Goal: Task Accomplishment & Management: Complete application form

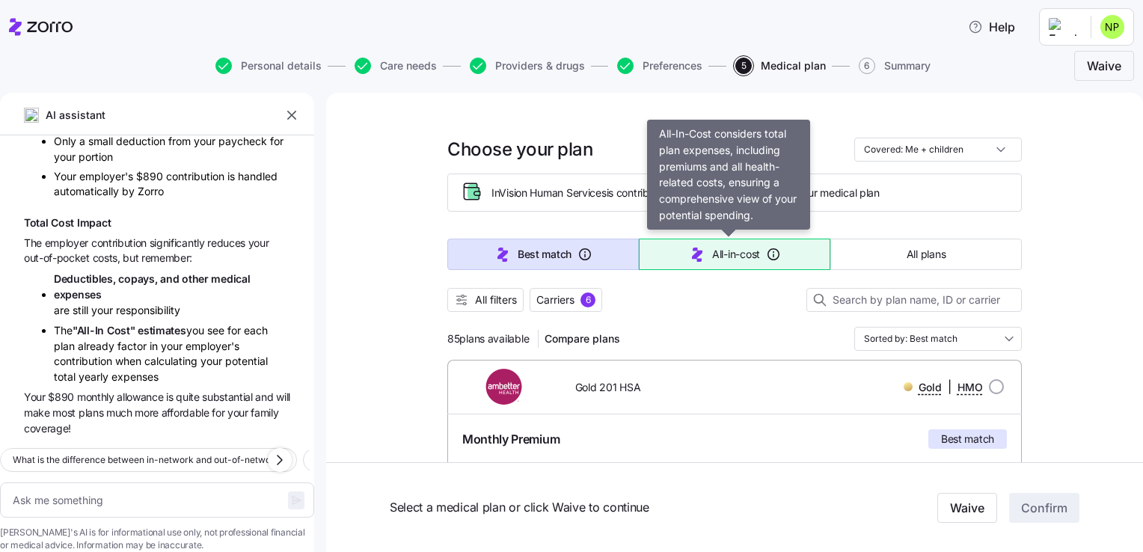
click at [724, 248] on span "All-in-cost" at bounding box center [736, 254] width 48 height 15
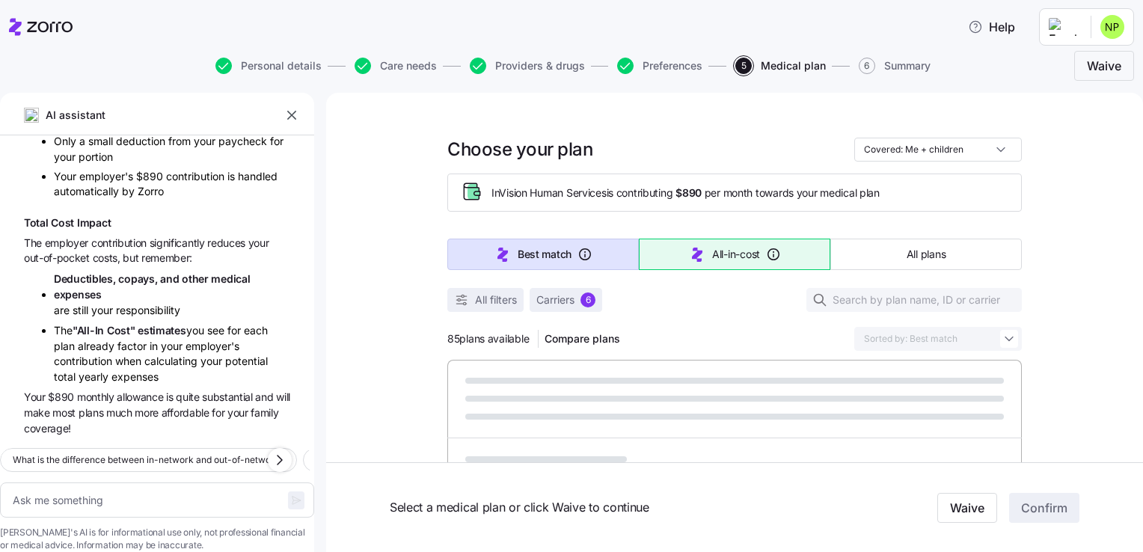
type textarea "x"
type input "Sorted by: All-in-cost"
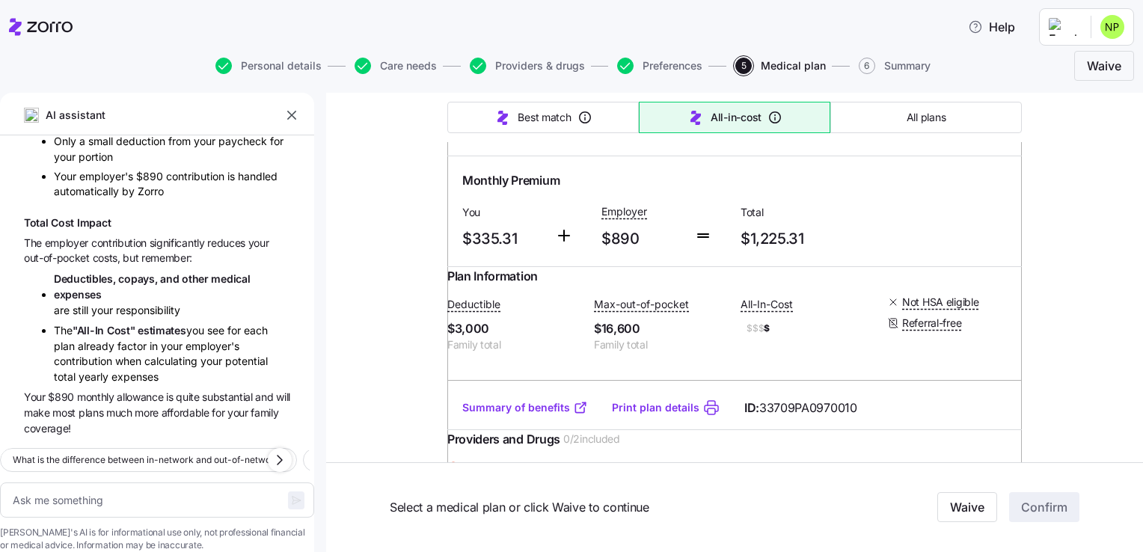
scroll to position [3441, 0]
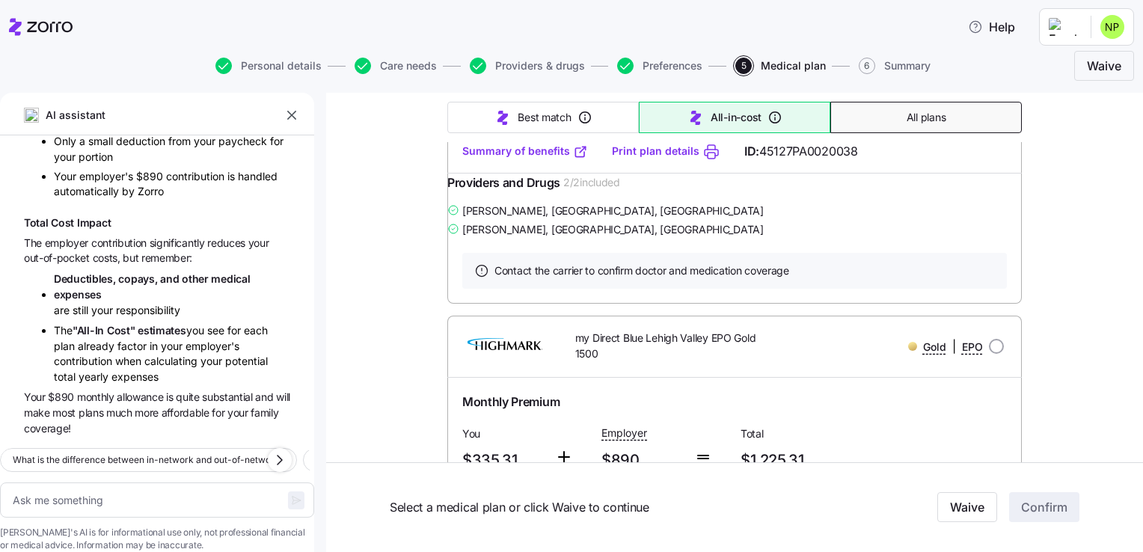
click at [969, 129] on button "All plans" at bounding box center [926, 117] width 192 height 31
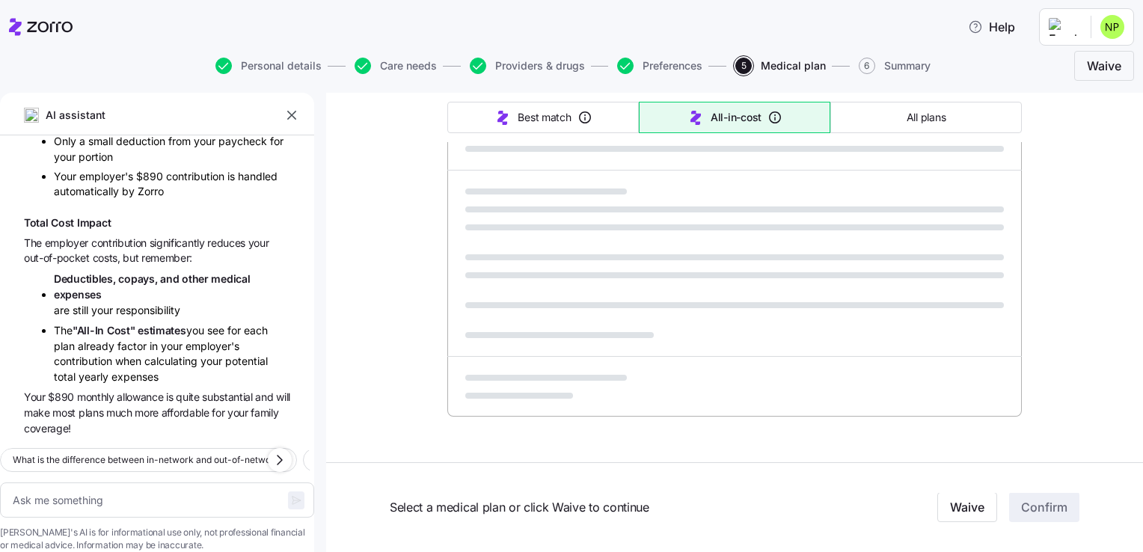
type textarea "x"
type input "Sorted by: Premium"
type textarea "x"
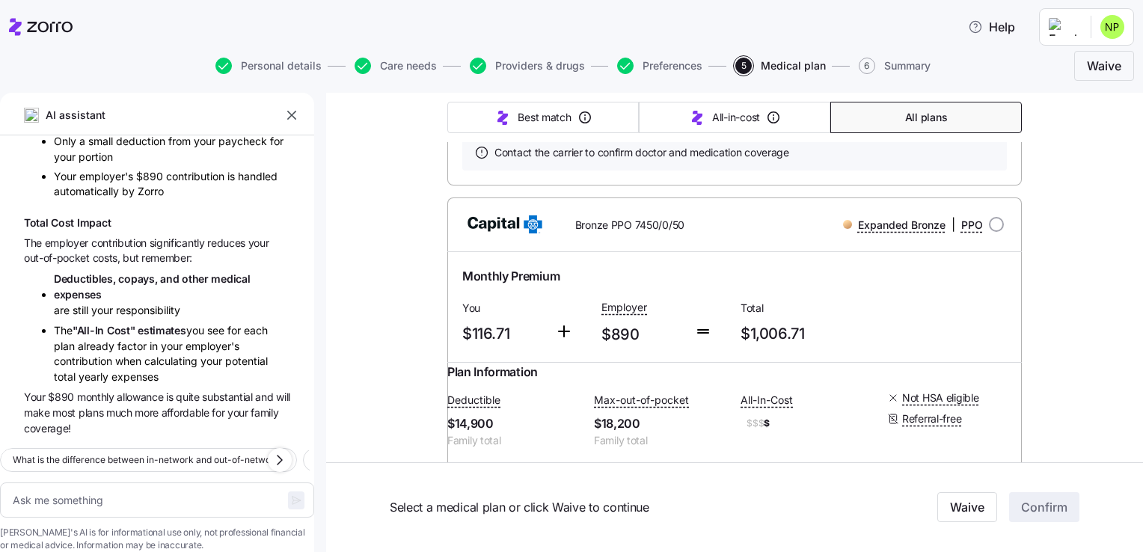
scroll to position [4564, 0]
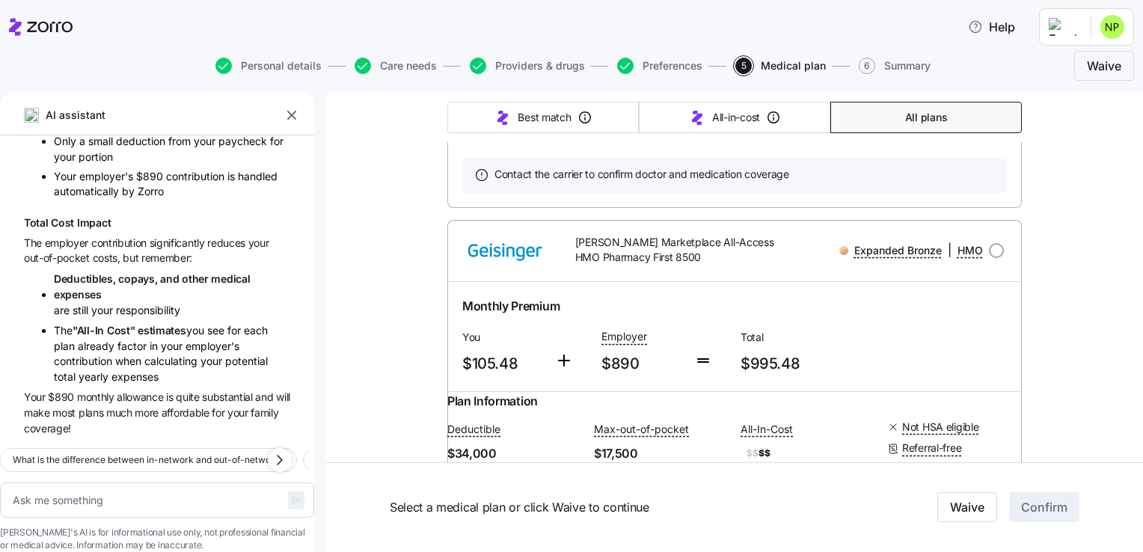
scroll to position [3965, 0]
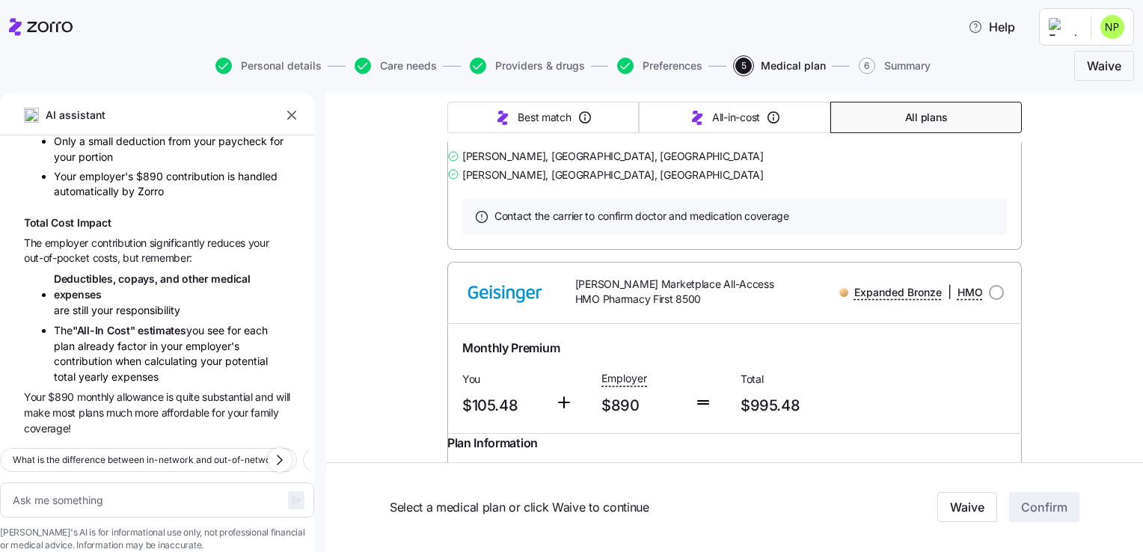
radio input "true"
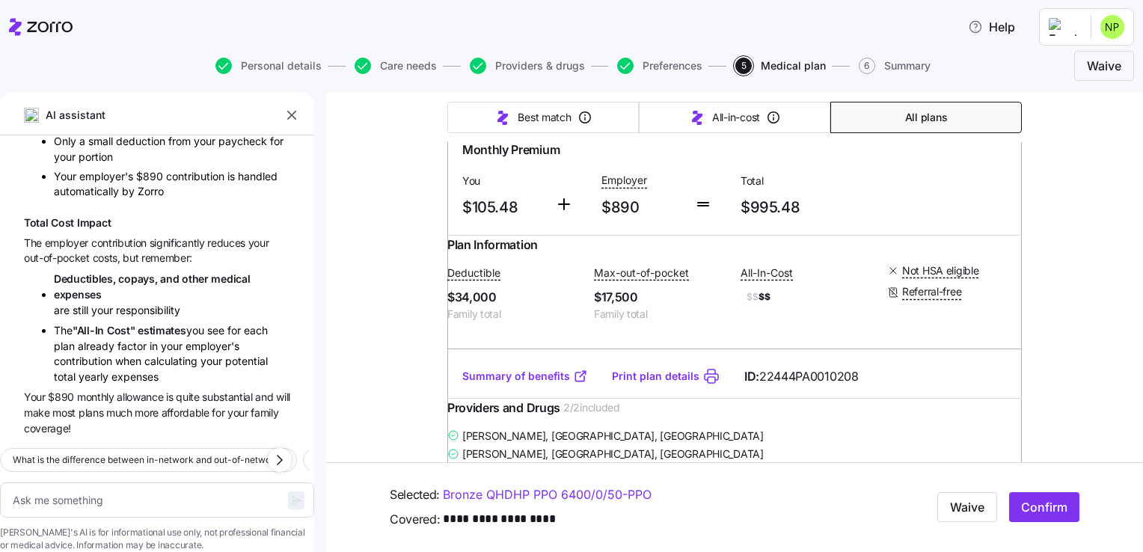
scroll to position [4190, 0]
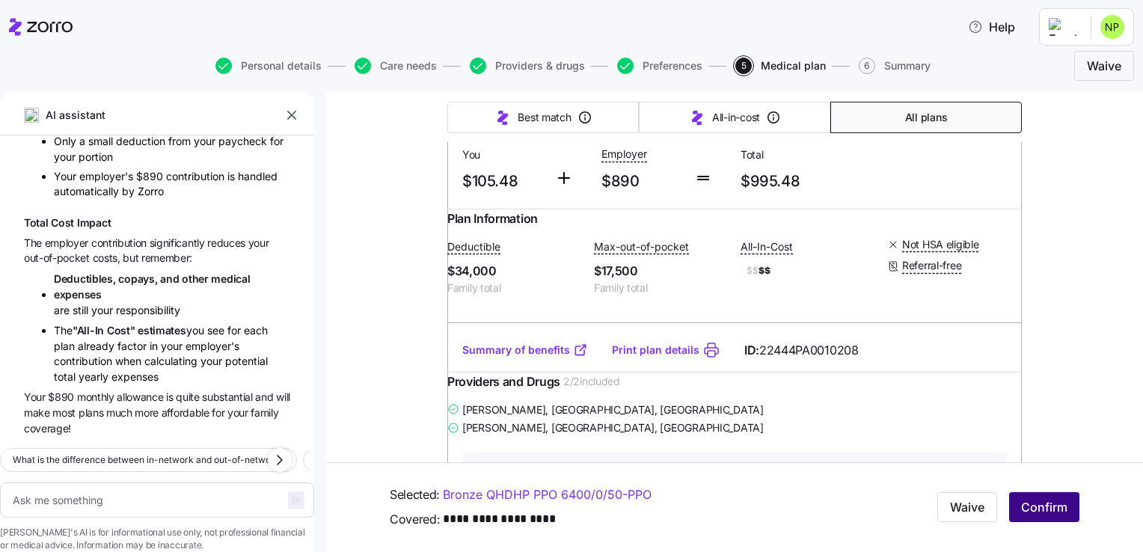
click at [1023, 505] on span "Confirm" at bounding box center [1044, 508] width 46 height 18
type textarea "x"
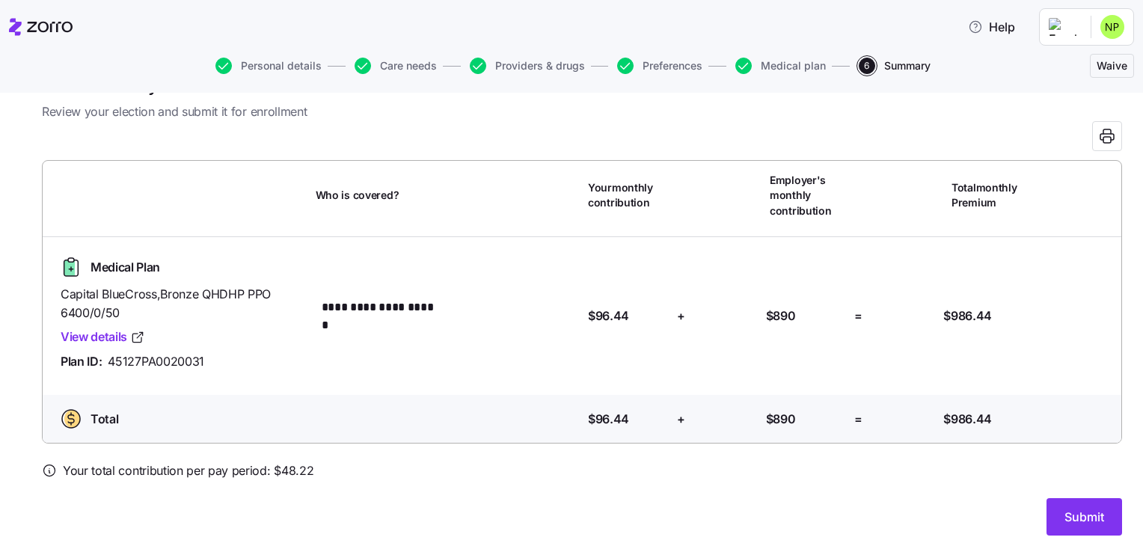
scroll to position [44, 0]
click at [1089, 516] on span "Submit" at bounding box center [1085, 516] width 40 height 18
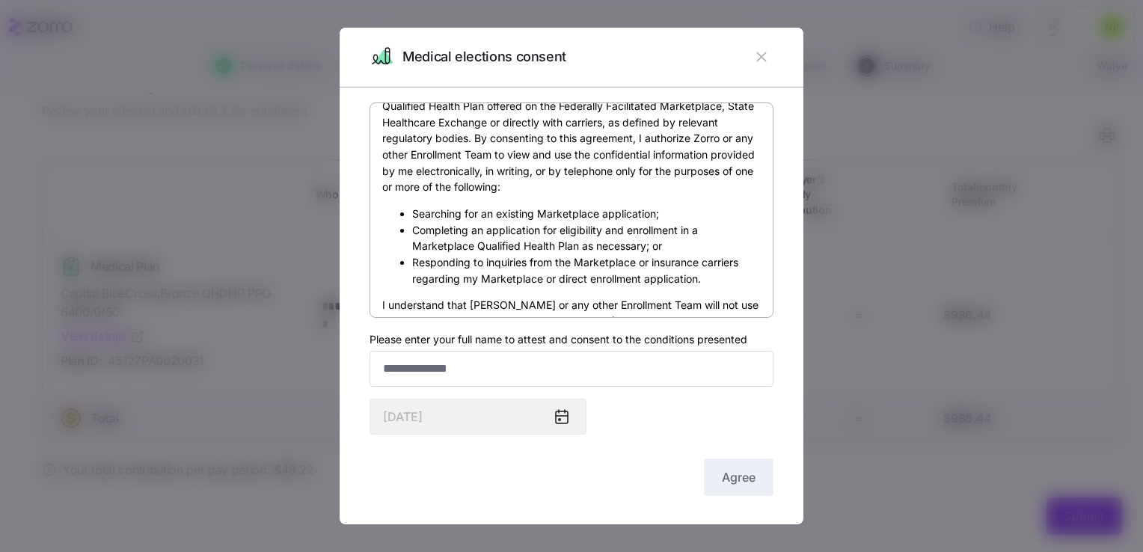
scroll to position [599, 0]
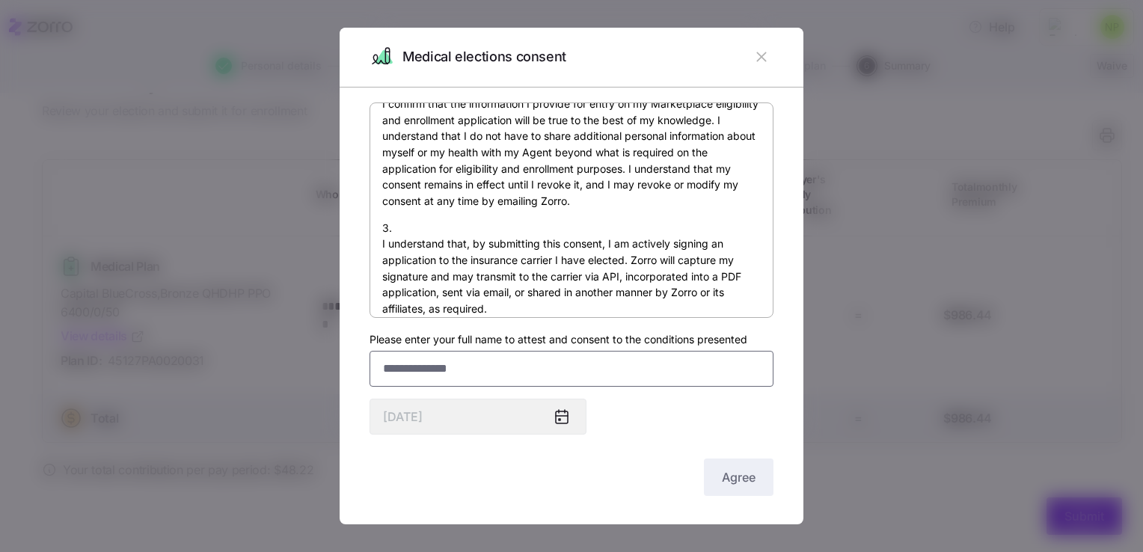
click at [464, 367] on input "Please enter your full name to attest and consent to the conditions presented" at bounding box center [572, 369] width 404 height 36
type input "**********"
click at [729, 474] on span "Agree" at bounding box center [739, 477] width 34 height 18
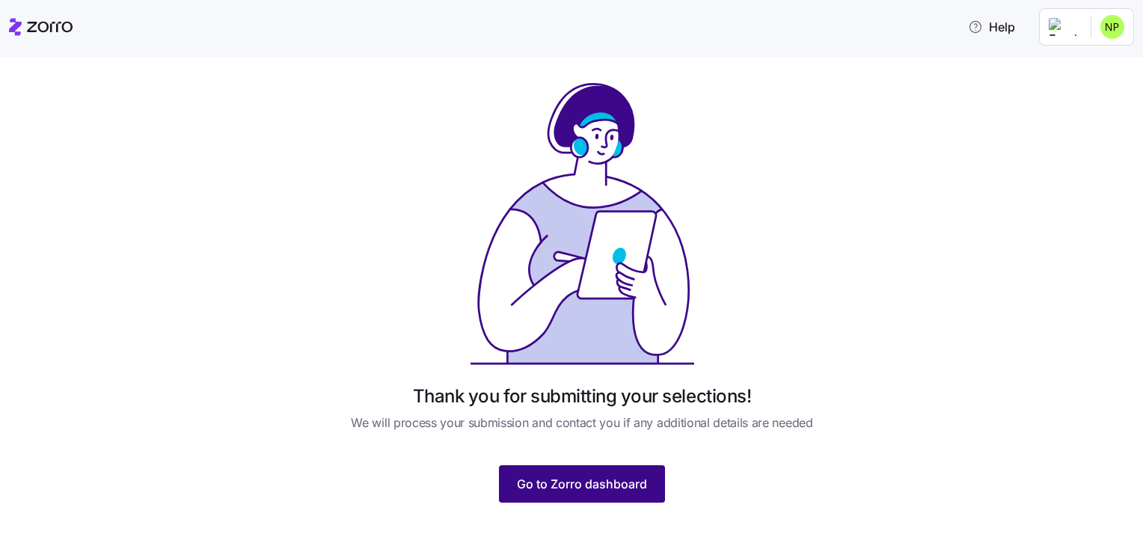
click at [601, 492] on span "Go to Zorro dashboard" at bounding box center [582, 484] width 130 height 18
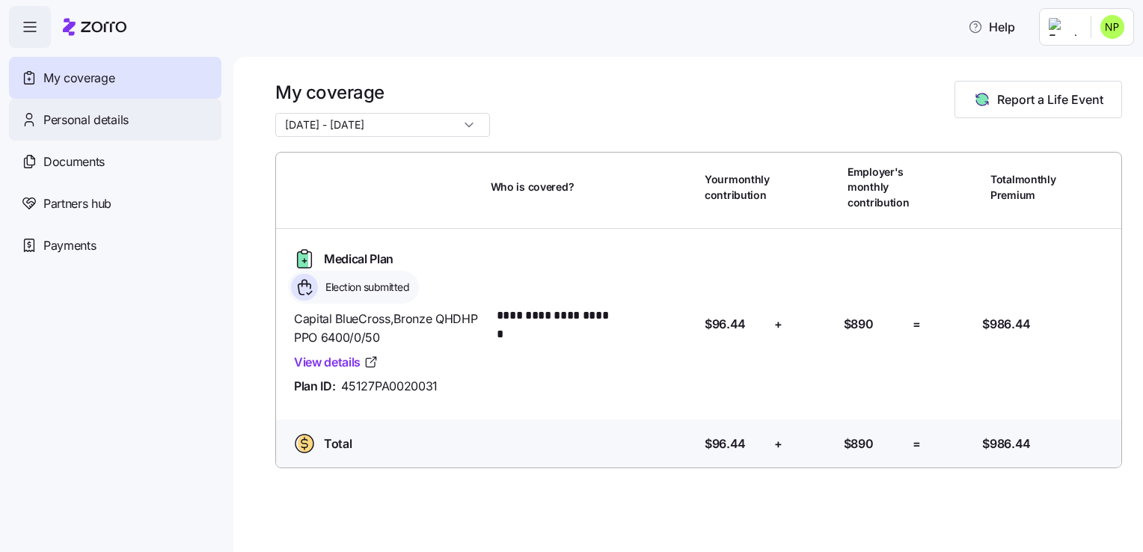
click at [100, 117] on span "Personal details" at bounding box center [85, 120] width 85 height 19
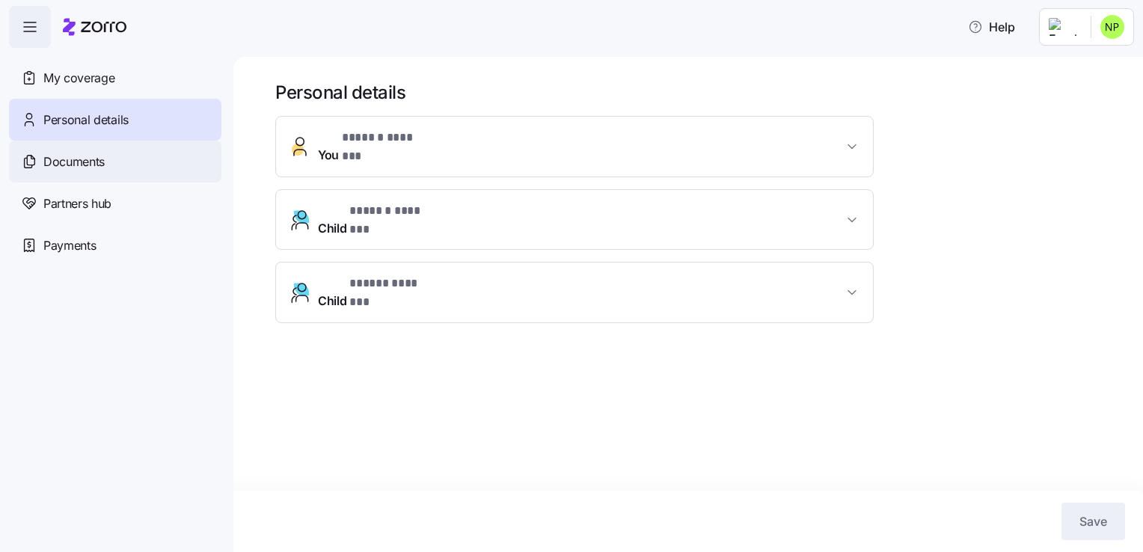
click at [105, 159] on div "Documents" at bounding box center [115, 162] width 212 height 42
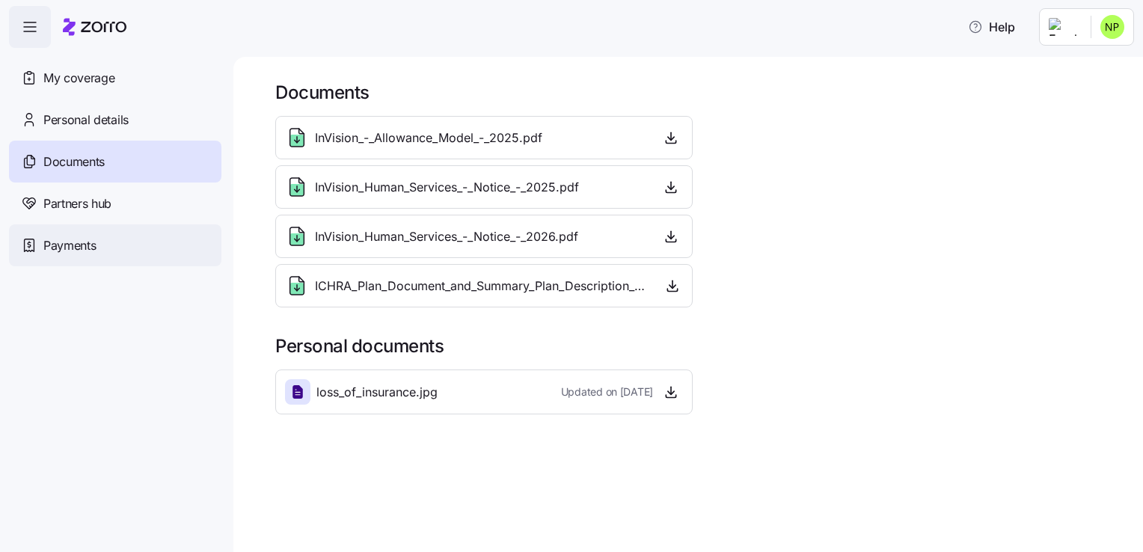
click at [72, 246] on span "Payments" at bounding box center [69, 245] width 52 height 19
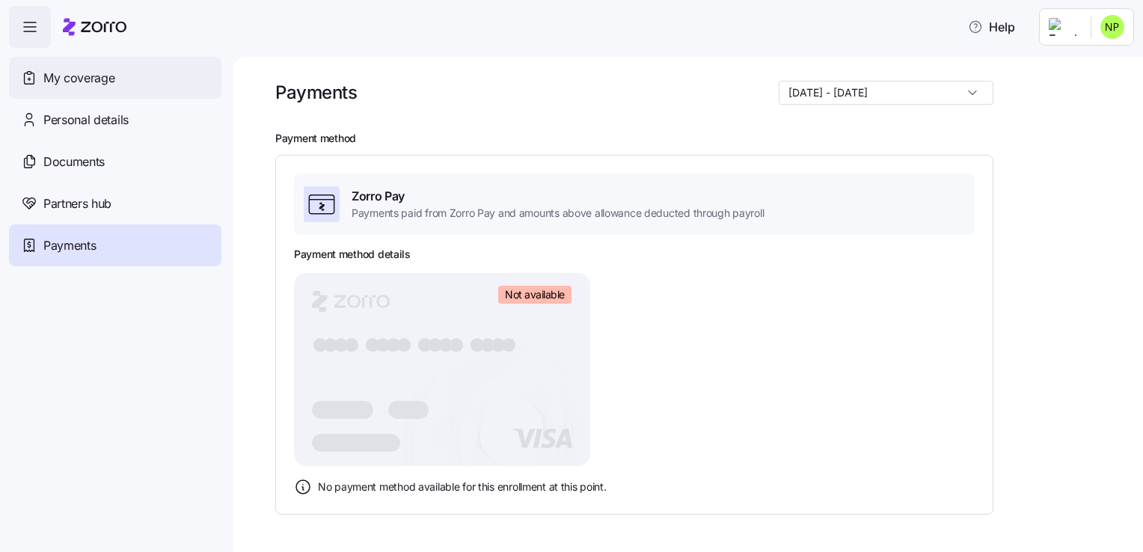
click at [94, 83] on span "My coverage" at bounding box center [78, 78] width 71 height 19
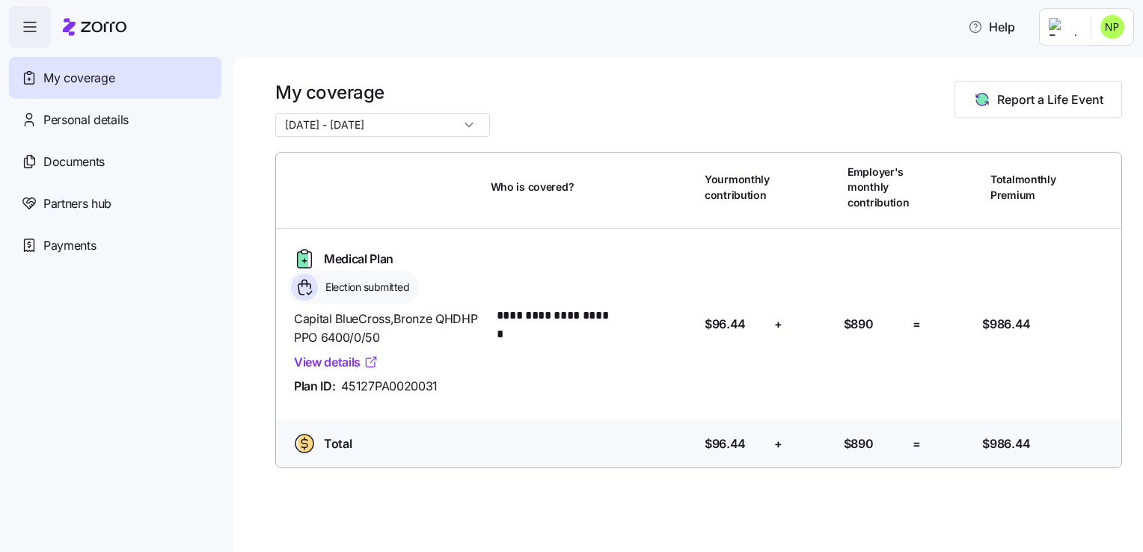
click at [317, 355] on link "View details" at bounding box center [336, 362] width 85 height 19
click at [21, 28] on icon "button" at bounding box center [30, 27] width 18 height 18
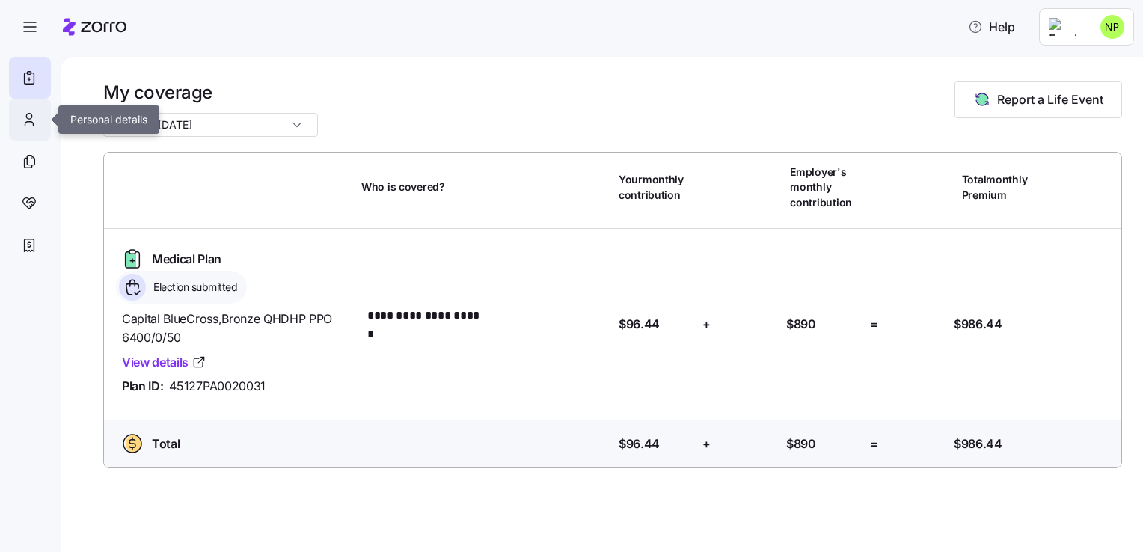
click at [29, 120] on icon at bounding box center [29, 120] width 16 height 18
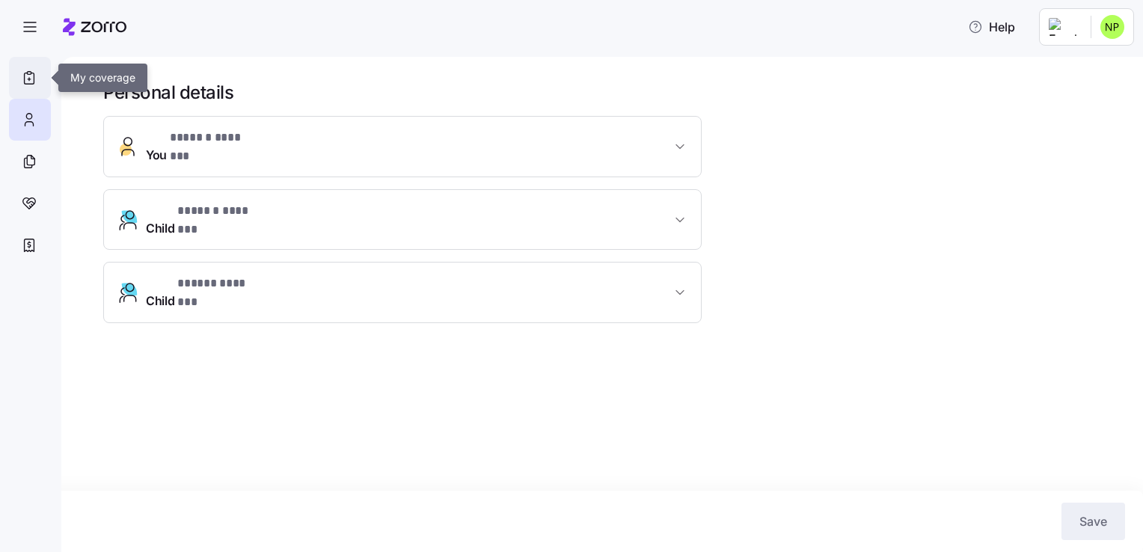
click at [30, 78] on icon at bounding box center [29, 78] width 16 height 18
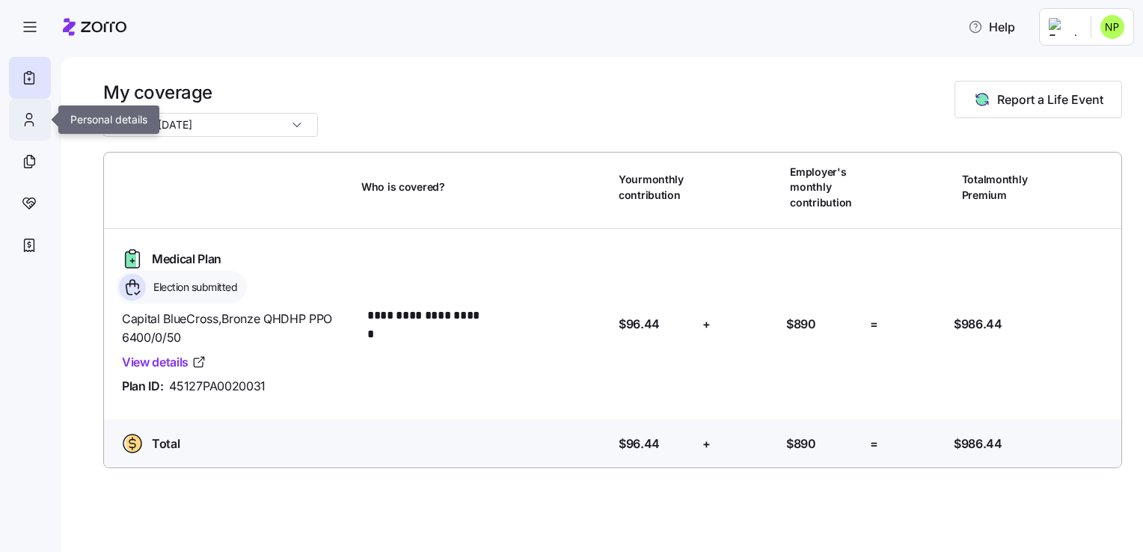
click at [36, 123] on icon at bounding box center [29, 120] width 16 height 18
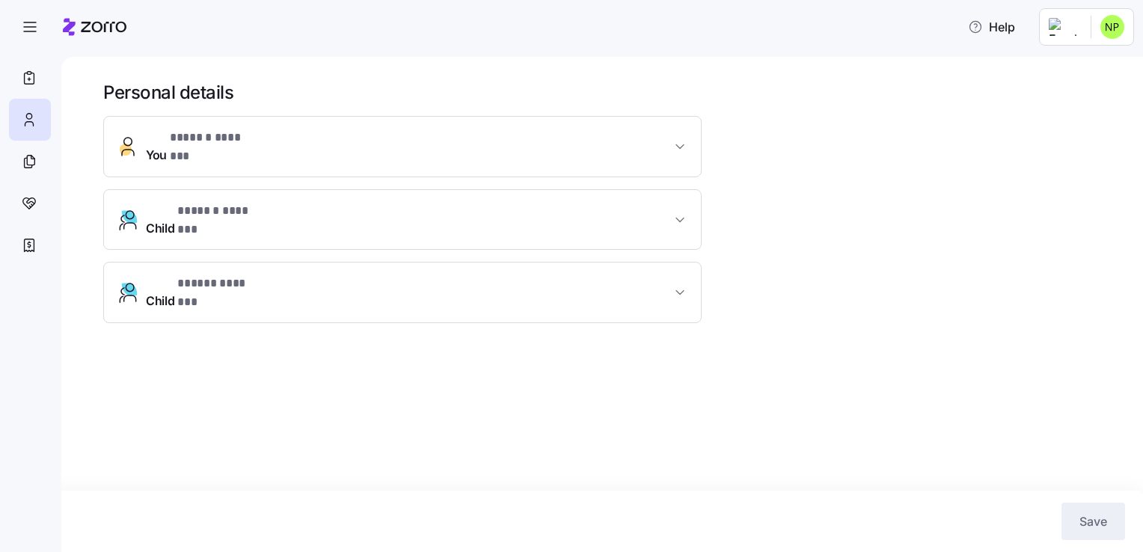
click at [527, 137] on span "You * ****** ******* *" at bounding box center [408, 147] width 525 height 36
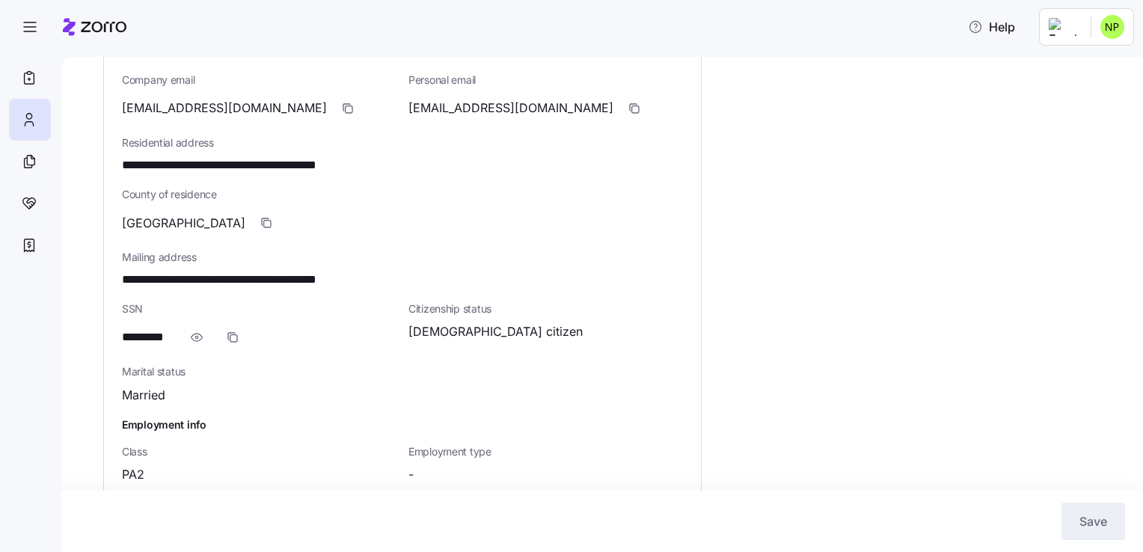
scroll to position [557, 0]
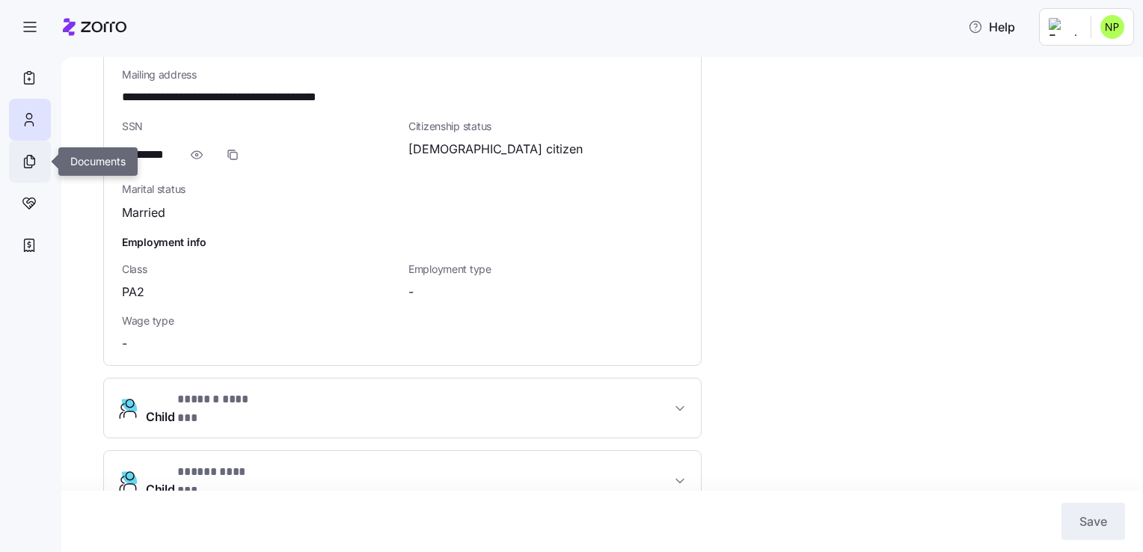
click at [38, 150] on div at bounding box center [30, 162] width 42 height 42
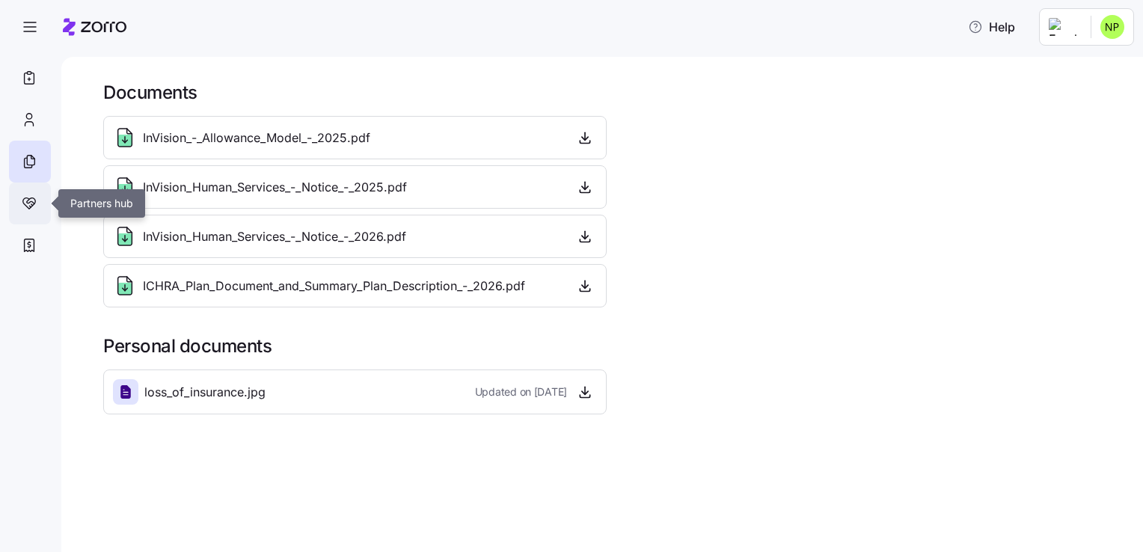
click at [36, 202] on icon at bounding box center [29, 204] width 16 height 18
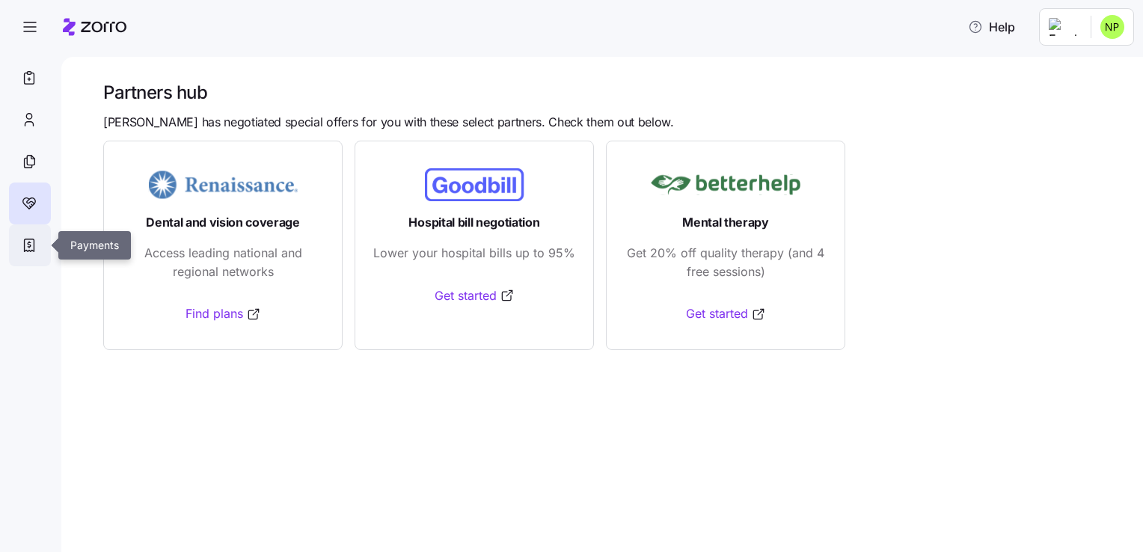
click at [23, 247] on icon at bounding box center [29, 245] width 16 height 18
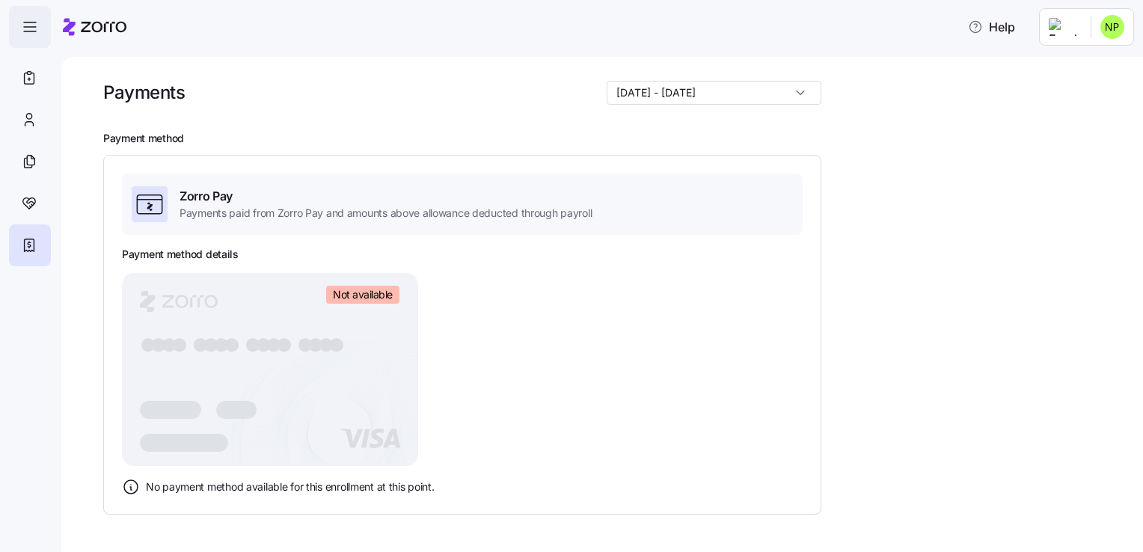
click at [33, 21] on icon "button" at bounding box center [30, 27] width 18 height 18
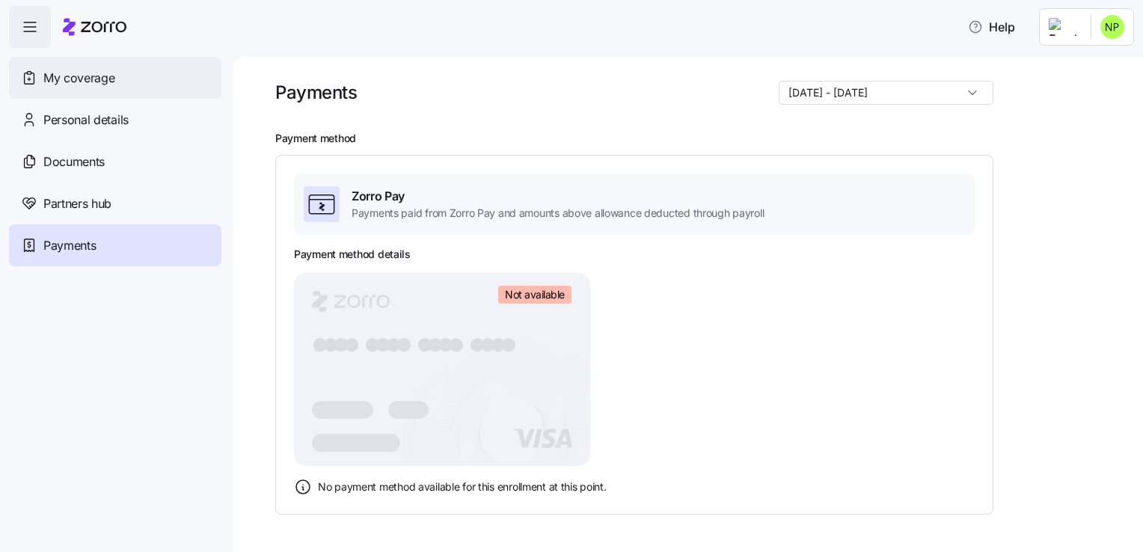
click at [74, 73] on span "My coverage" at bounding box center [78, 78] width 71 height 19
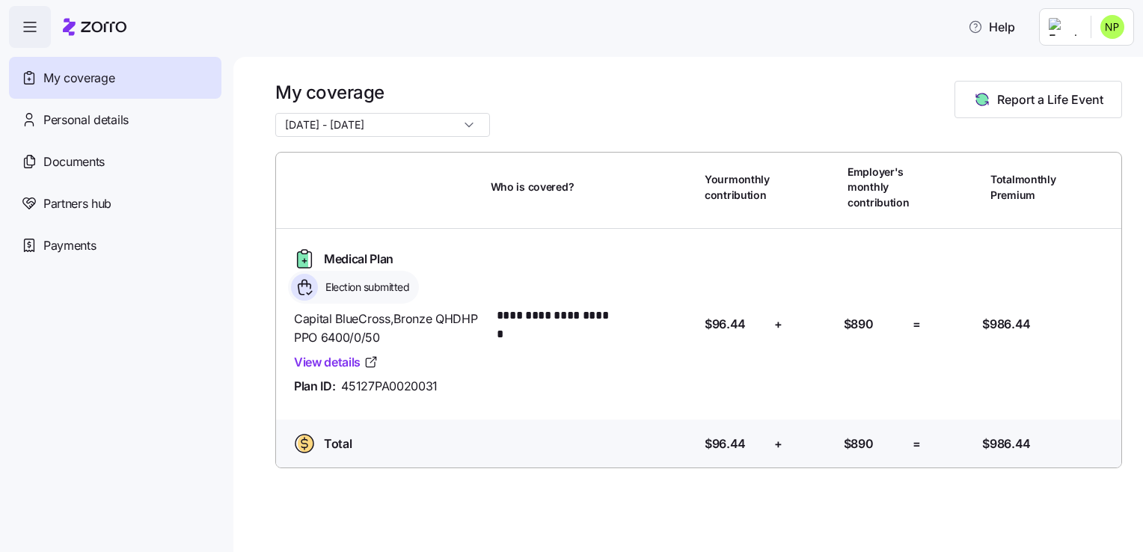
click at [351, 286] on span "Election submitted" at bounding box center [365, 287] width 88 height 15
click at [326, 280] on span "Election submitted" at bounding box center [365, 287] width 88 height 15
click at [327, 280] on span "Election submitted" at bounding box center [365, 287] width 88 height 15
click at [470, 270] on div "Medical Plan Election submitted" at bounding box center [386, 275] width 197 height 57
click at [406, 121] on input "11/01/2025 - 12/31/2025" at bounding box center [382, 125] width 215 height 24
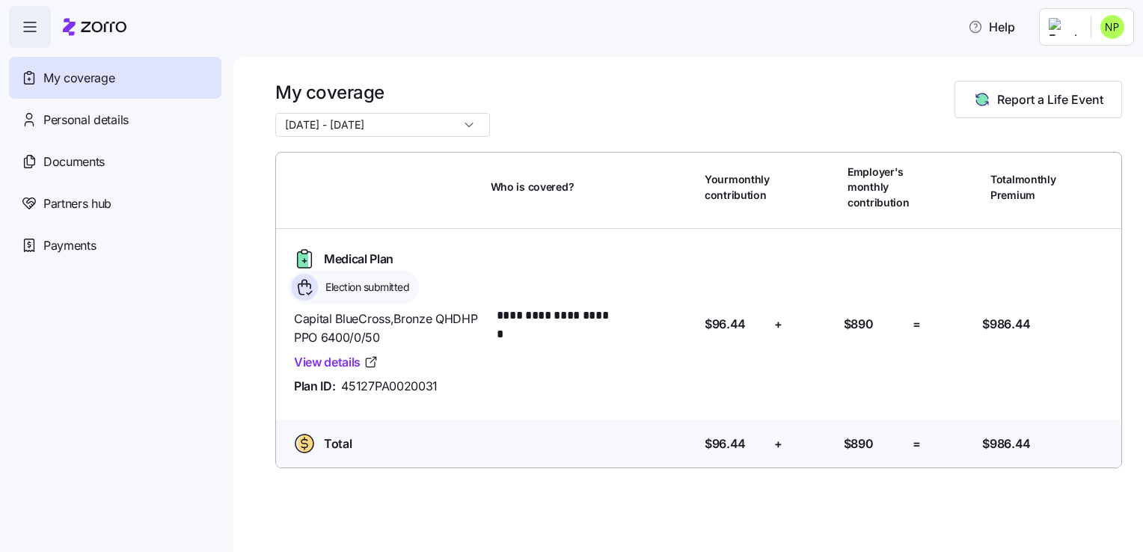
click at [650, 64] on div "**********" at bounding box center [688, 304] width 910 height 495
click at [1100, 16] on html "**********" at bounding box center [571, 271] width 1143 height 543
